Goal: Task Accomplishment & Management: Manage account settings

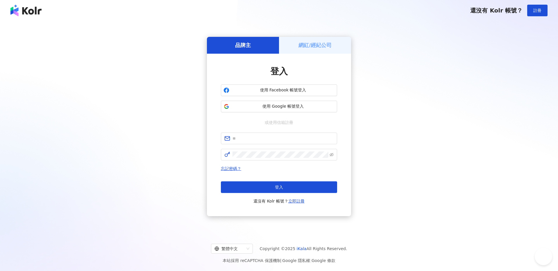
click at [296, 108] on span "使用 Google 帳號登入" at bounding box center [283, 107] width 103 height 6
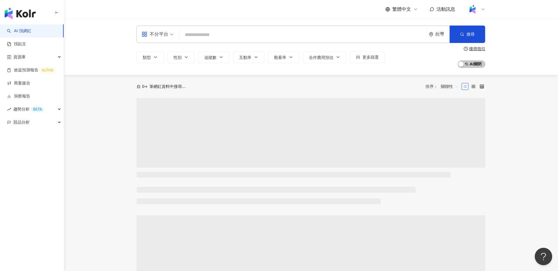
click at [217, 35] on input "search" at bounding box center [303, 34] width 242 height 11
type input "*"
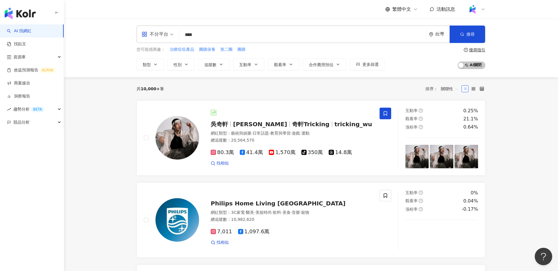
type input "*****"
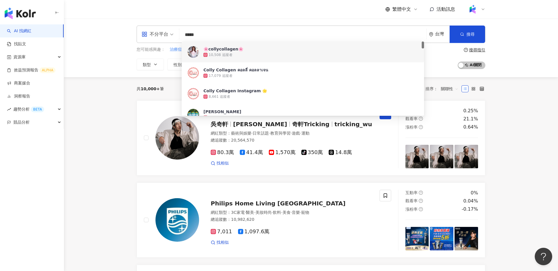
click at [223, 29] on input "*****" at bounding box center [303, 34] width 242 height 11
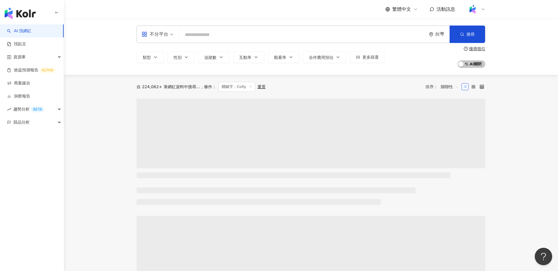
click at [215, 33] on input "search" at bounding box center [303, 34] width 242 height 11
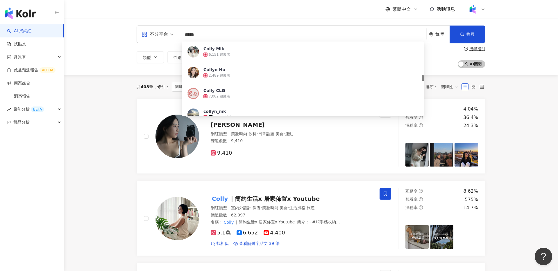
scroll to position [440, 0]
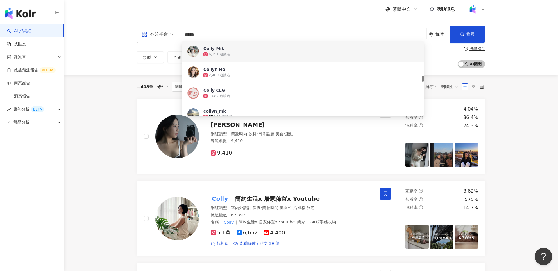
click at [210, 35] on input "*****" at bounding box center [303, 34] width 242 height 11
type input "*****"
drag, startPoint x: 88, startPoint y: 100, endPoint x: 302, endPoint y: 47, distance: 220.0
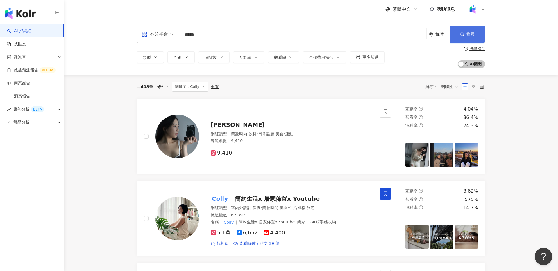
click at [452, 31] on button "搜尋" at bounding box center [467, 34] width 35 height 17
click at [282, 198] on span "｜簡約生活x 居家佈置x Youtube" at bounding box center [274, 199] width 91 height 7
click at [30, 81] on link "商案媒合" at bounding box center [18, 83] width 23 height 6
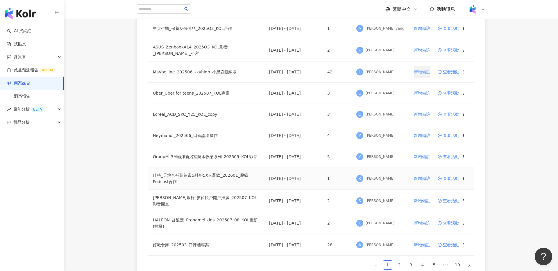
scroll to position [303, 0]
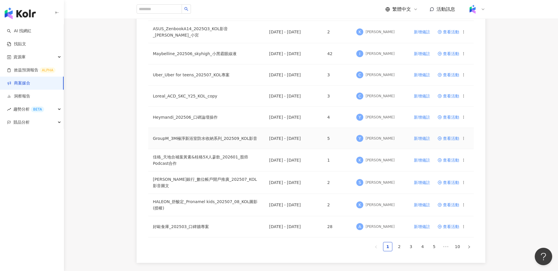
click at [449, 137] on span "查看活動" at bounding box center [449, 139] width 22 height 4
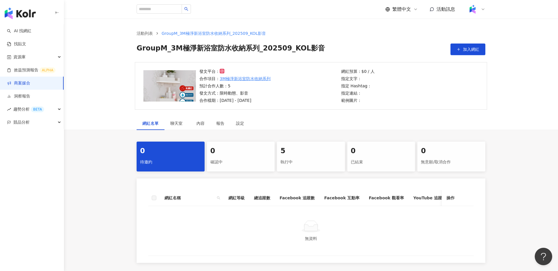
click at [302, 157] on div "5 執行中" at bounding box center [311, 157] width 68 height 30
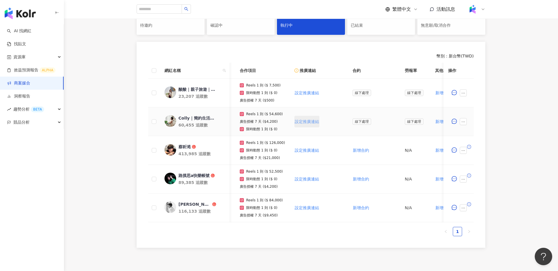
scroll to position [0, 51]
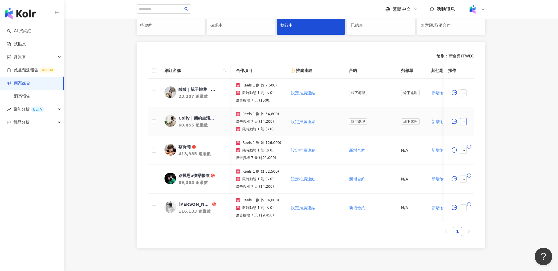
click at [464, 121] on icon "ellipsis" at bounding box center [463, 122] width 4 height 4
click at [475, 132] on span "設定合作條件" at bounding box center [476, 133] width 24 height 6
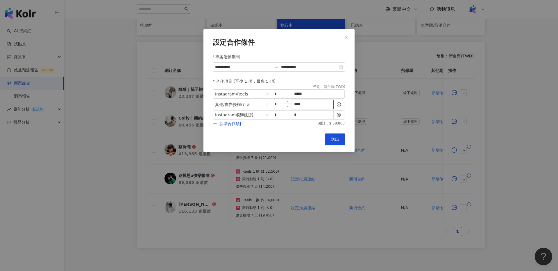
drag, startPoint x: 317, startPoint y: 107, endPoint x: 288, endPoint y: 107, distance: 29.4
click at [288, 107] on span "其他 / 廣告授權 / 7 天 * ****" at bounding box center [279, 104] width 133 height 9
type input "*"
drag, startPoint x: 315, startPoint y: 96, endPoint x: 278, endPoint y: 93, distance: 37.0
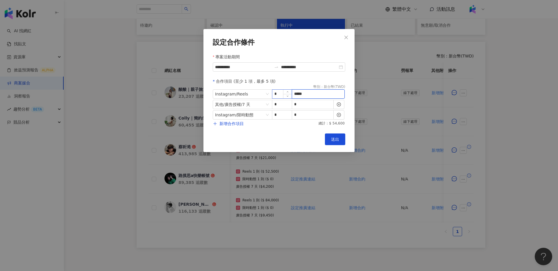
click at [278, 93] on span "Instagram / Reels * *****" at bounding box center [279, 94] width 133 height 9
type input "*****"
click at [339, 139] on button "送出" at bounding box center [335, 140] width 20 height 12
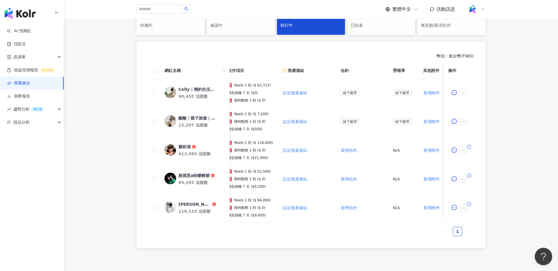
scroll to position [0, 59]
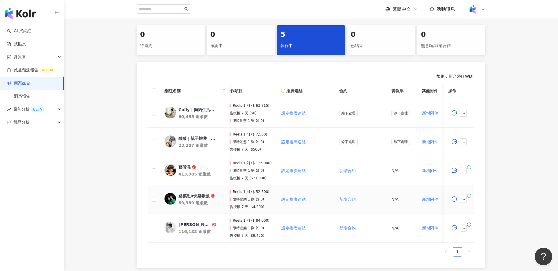
scroll to position [0, 20]
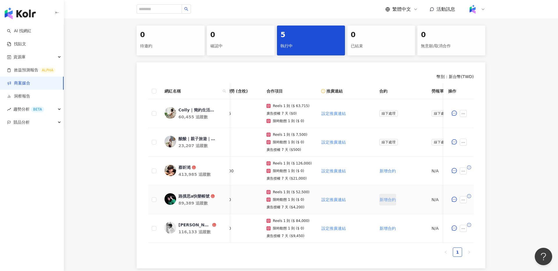
click at [385, 201] on span "新增合約" at bounding box center [388, 200] width 16 height 5
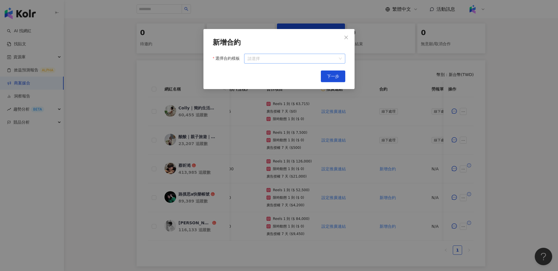
click at [282, 58] on input "選擇合約模板" at bounding box center [295, 58] width 94 height 9
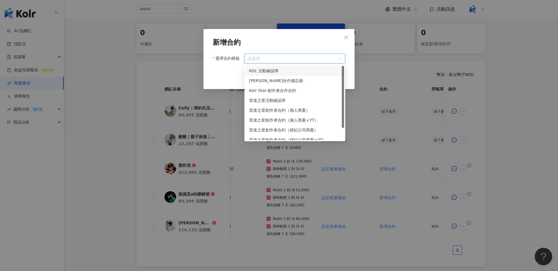
click at [286, 72] on div "KOL 活動確認單" at bounding box center [295, 71] width 92 height 6
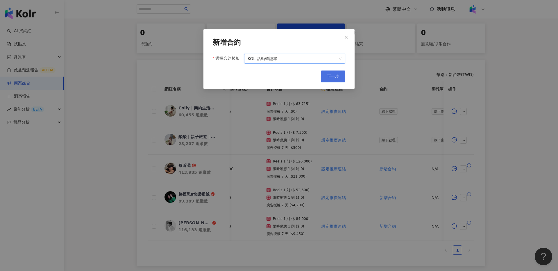
click at [333, 78] on span "下一步" at bounding box center [333, 76] width 12 height 5
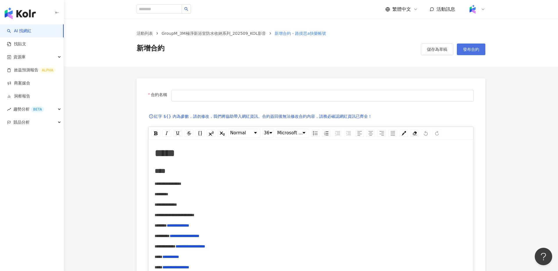
click at [479, 51] on span "發布合約" at bounding box center [471, 49] width 16 height 5
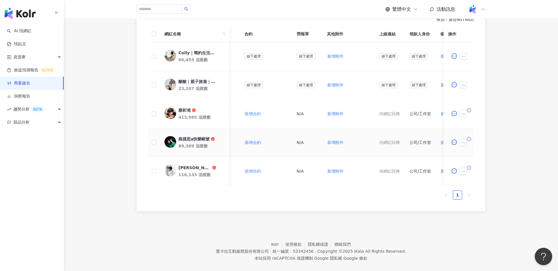
scroll to position [0, 162]
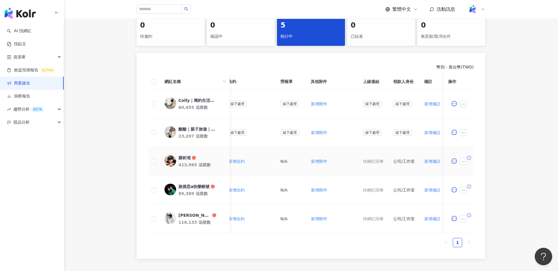
scroll to position [0, 235]
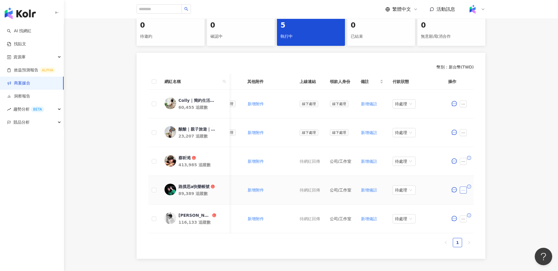
click at [464, 191] on icon "ellipsis" at bounding box center [463, 191] width 4 height 4
click at [478, 89] on span "新增合約" at bounding box center [476, 89] width 24 height 6
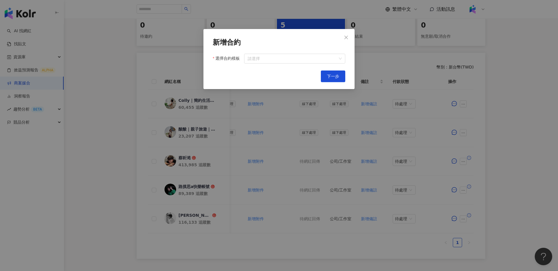
click at [308, 64] on div "新增合約 選擇合約模板 請選擇 Cancel 下一步" at bounding box center [278, 59] width 151 height 60
click at [316, 59] on input "選擇合約模板" at bounding box center [295, 58] width 94 height 9
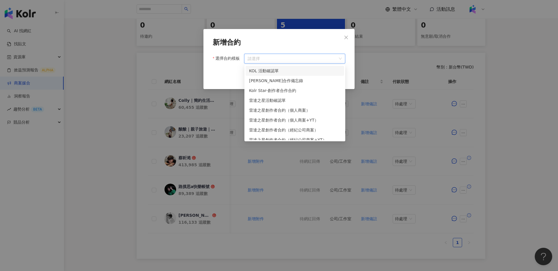
click at [309, 68] on div "KOL 活動確認單" at bounding box center [295, 71] width 92 height 6
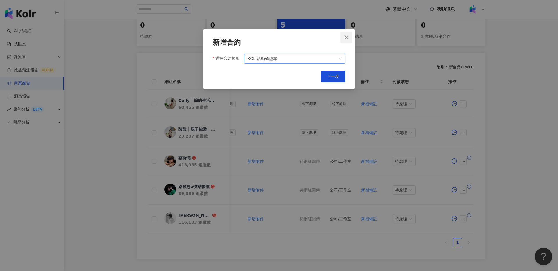
click at [345, 37] on icon "close" at bounding box center [346, 37] width 5 height 5
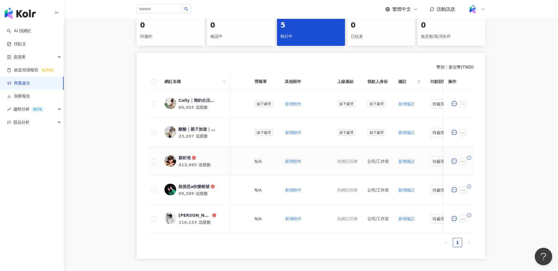
scroll to position [0, 216]
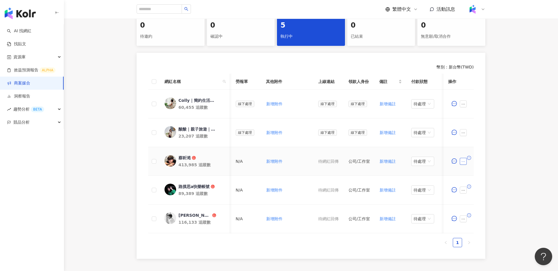
click at [460, 162] on button "button" at bounding box center [463, 161] width 7 height 7
click at [516, 86] on div "0 待邀約 0 確認中 5 執行中 0 已結束 0 無意願/取消合作 幣別 ： 新台幣 ( TWD ) 網紅名稱 合作總酬勞 (含稅) 合作項目 推廣連結 合…" at bounding box center [311, 137] width 494 height 243
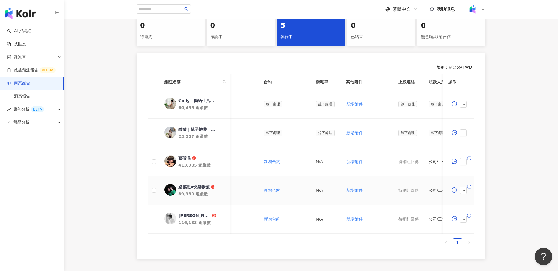
scroll to position [0, 154]
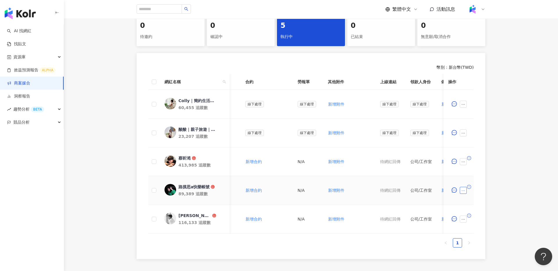
click at [462, 192] on icon "ellipsis" at bounding box center [463, 191] width 4 height 4
click at [480, 93] on span "新增合約" at bounding box center [476, 90] width 24 height 6
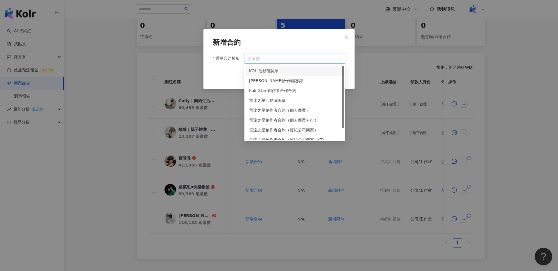
click at [276, 56] on input "選擇合約模板" at bounding box center [295, 58] width 94 height 9
click at [346, 37] on icon "close" at bounding box center [346, 37] width 5 height 5
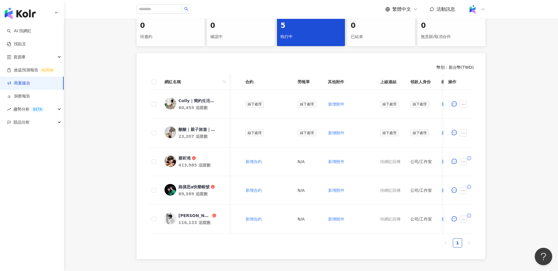
click at [486, 88] on div "0 待邀約 0 確認中 5 執行中 0 已結束 0 無意願/取消合作 幣別 ： 新台幣 ( TWD ) 網紅名稱 合作總酬勞 (含稅) 合作項目 推廣連結 合…" at bounding box center [311, 137] width 372 height 243
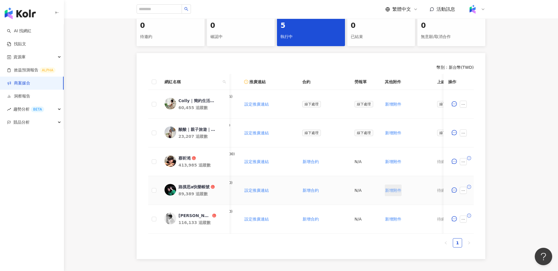
scroll to position [0, 30]
